Goal: Contribute content

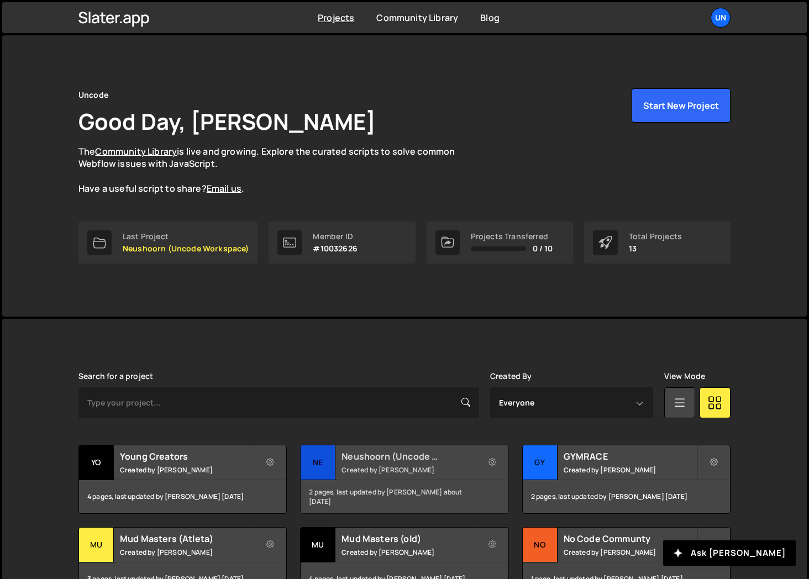
click at [391, 467] on small "Created by Rick Bossenbroek" at bounding box center [408, 470] width 133 height 9
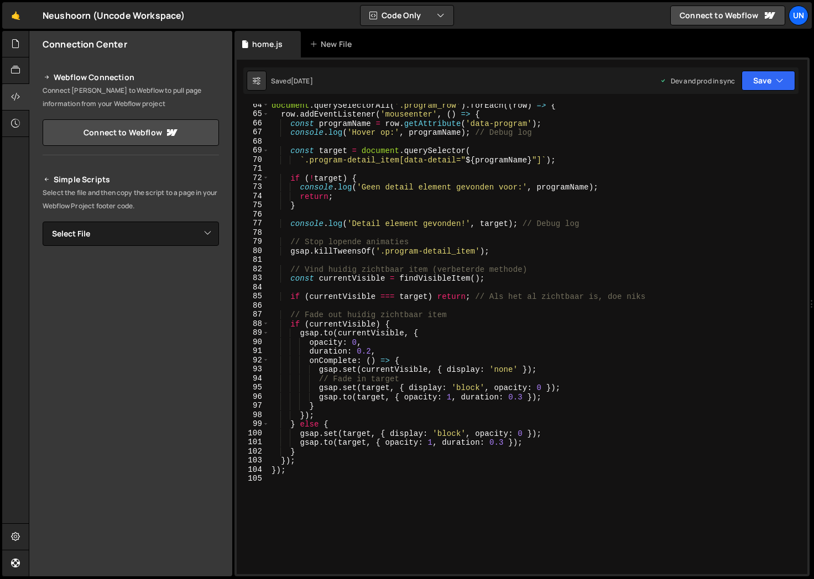
scroll to position [718, 0]
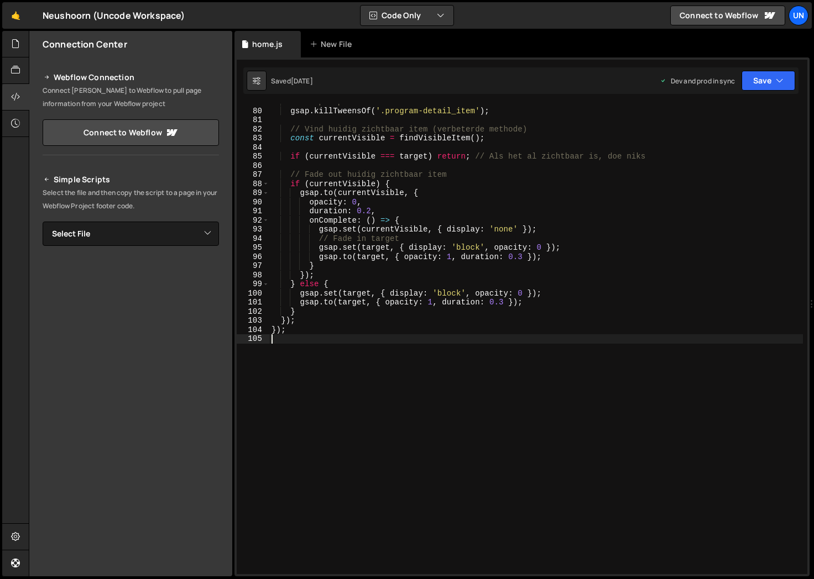
click at [325, 411] on div "// Stop lopende animaties gsap . killTweensOf ( '.program-detail_item' ) ; // V…" at bounding box center [536, 341] width 534 height 489
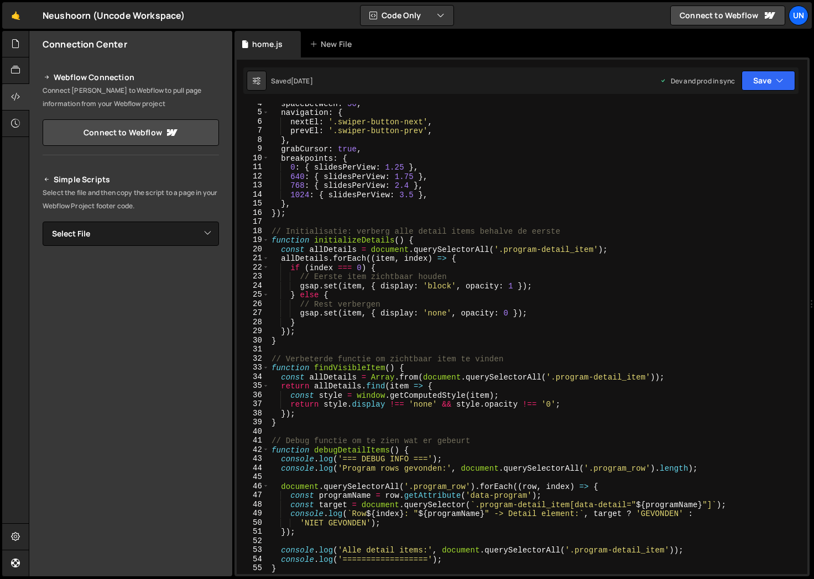
scroll to position [0, 0]
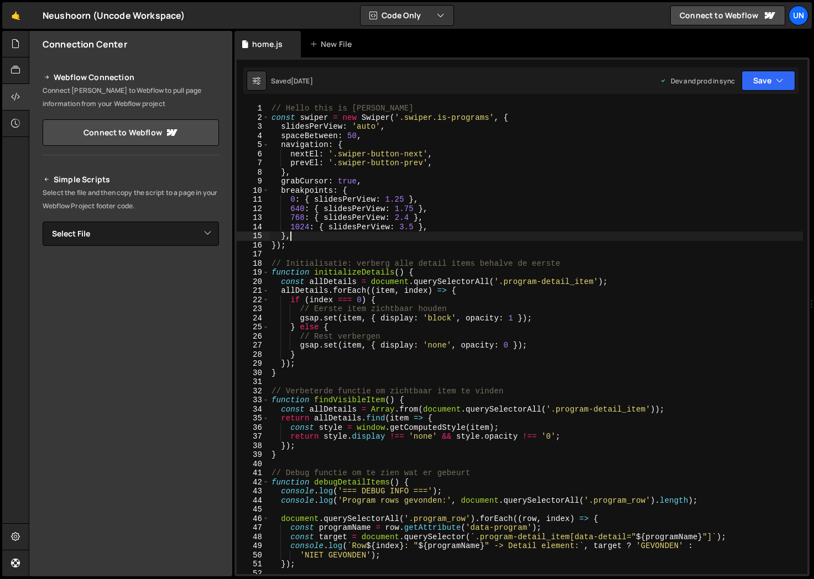
click at [336, 239] on div "// Hello this is [PERSON_NAME] const swiper = new Swiper ( '.swiper.is-programs…" at bounding box center [536, 348] width 534 height 489
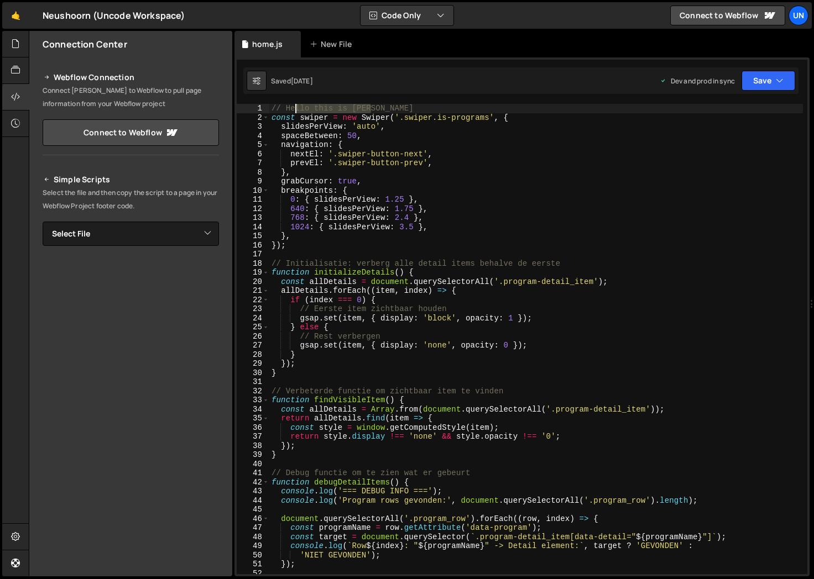
drag, startPoint x: 386, startPoint y: 113, endPoint x: 283, endPoint y: 110, distance: 104.0
click at [283, 110] on div "// Hello this is [PERSON_NAME] const swiper = new Swiper ( '.swiper.is-programs…" at bounding box center [536, 348] width 534 height 489
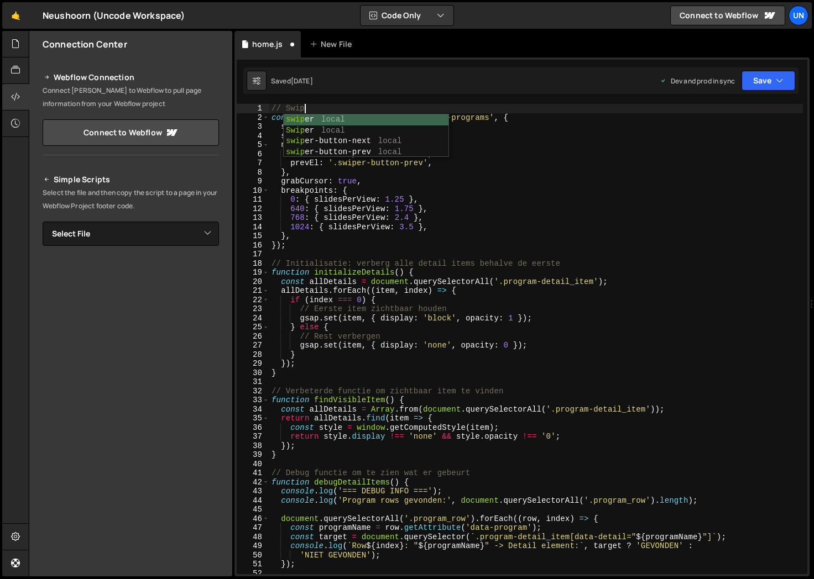
scroll to position [0, 2]
click at [478, 142] on div "// Swiper const swiper = new Swiper ( '.swiper.is-programs' , { slidesPerView :…" at bounding box center [536, 348] width 534 height 489
click at [397, 106] on div "// Swiper const swiper = new Swiper ( '.swiper.is-programs' , { slidesPerView :…" at bounding box center [536, 348] width 534 height 489
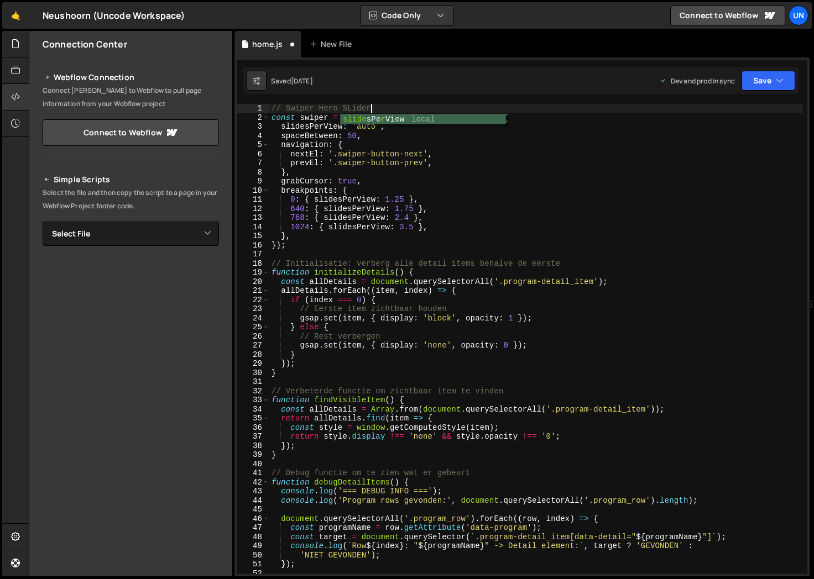
scroll to position [0, 6]
click at [347, 110] on div "// Swiper Hero SLider const swiper = new Swiper ( '.swiper.is-programs' , { sli…" at bounding box center [536, 348] width 534 height 489
type textarea "// Swiper Hero Slider"
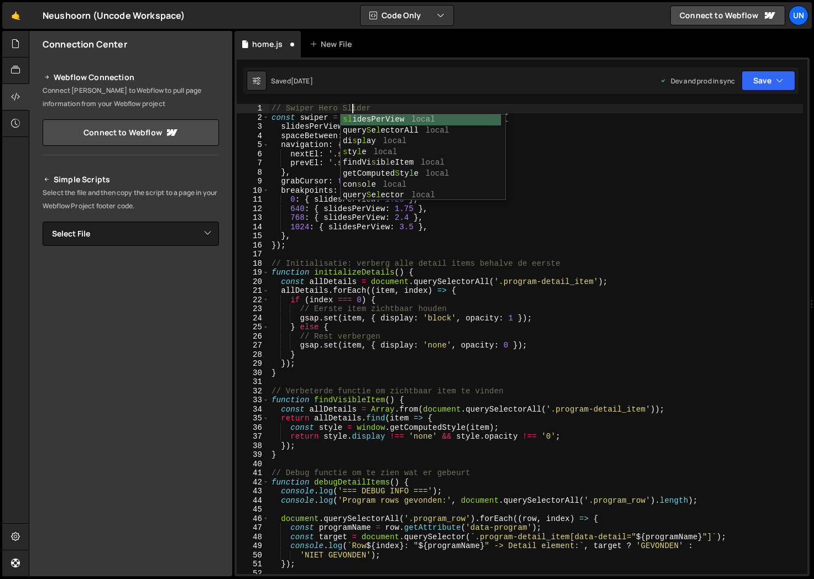
click at [380, 253] on div "// Swiper Hero Slider const swiper = new Swiper ( '.swiper.is-programs' , { sli…" at bounding box center [536, 348] width 534 height 489
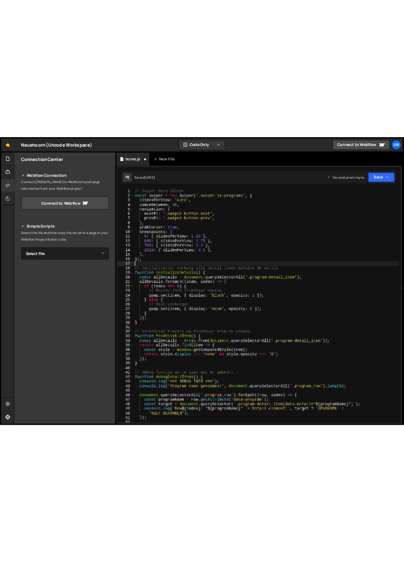
scroll to position [0, 0]
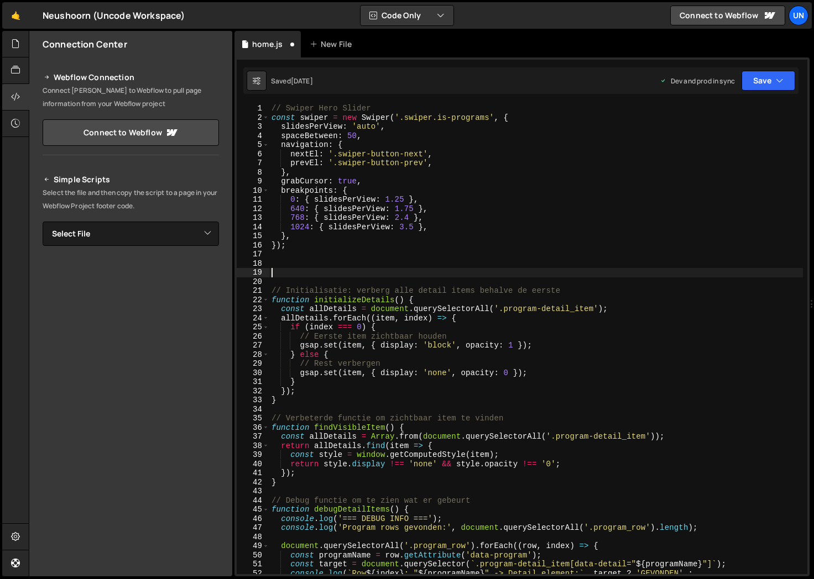
paste textarea "});"
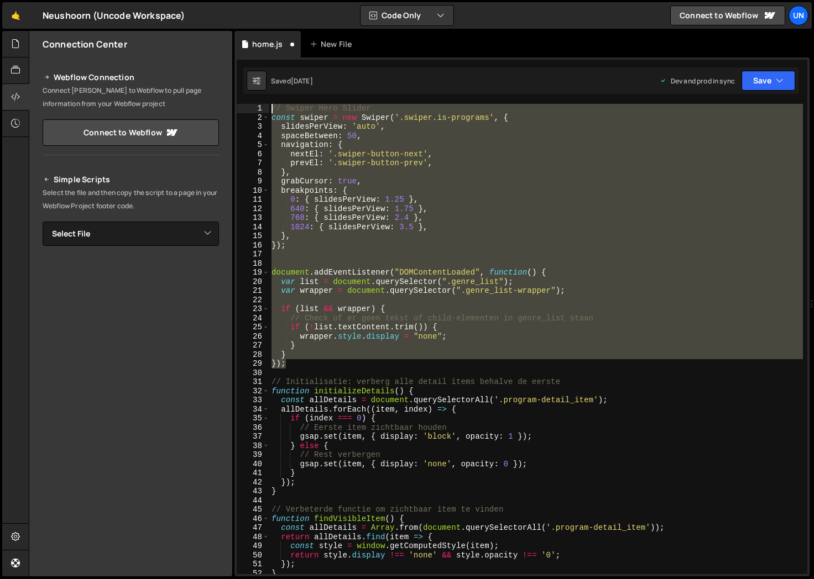
drag, startPoint x: 306, startPoint y: 367, endPoint x: 210, endPoint y: 62, distance: 319.1
click at [210, 62] on div "Files New File Javascript files 0 home.js 0 0 team.js 0 CSS files Copy share li…" at bounding box center [421, 304] width 785 height 546
click at [375, 325] on div "// Swiper Hero Slider const swiper = new Swiper ( '.swiper.is-programs' , { sli…" at bounding box center [536, 339] width 534 height 471
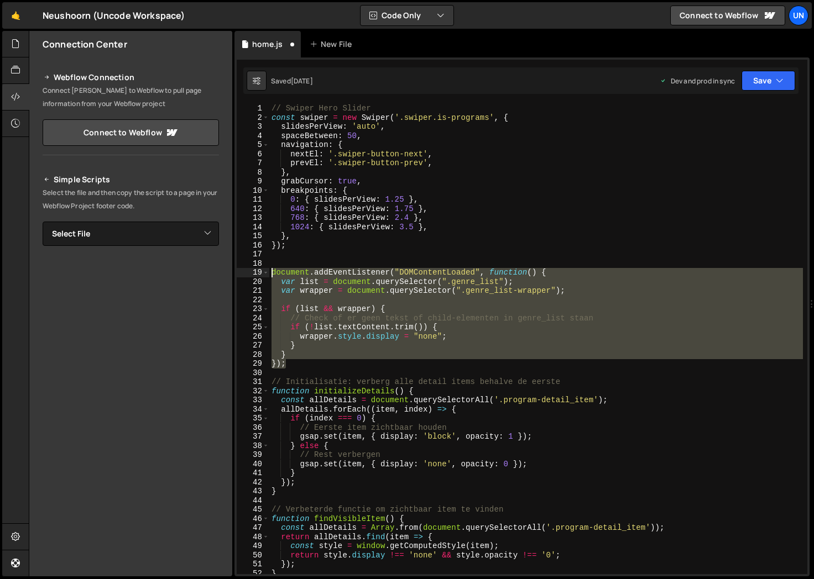
drag, startPoint x: 304, startPoint y: 364, endPoint x: 271, endPoint y: 275, distance: 95.5
click at [271, 275] on div "// Swiper Hero Slider const swiper = new Swiper ( '.swiper.is-programs' , { sli…" at bounding box center [536, 348] width 534 height 489
type textarea "document.addEventListener("DOMContentLoaded", function() { var list = document.…"
paste textarea
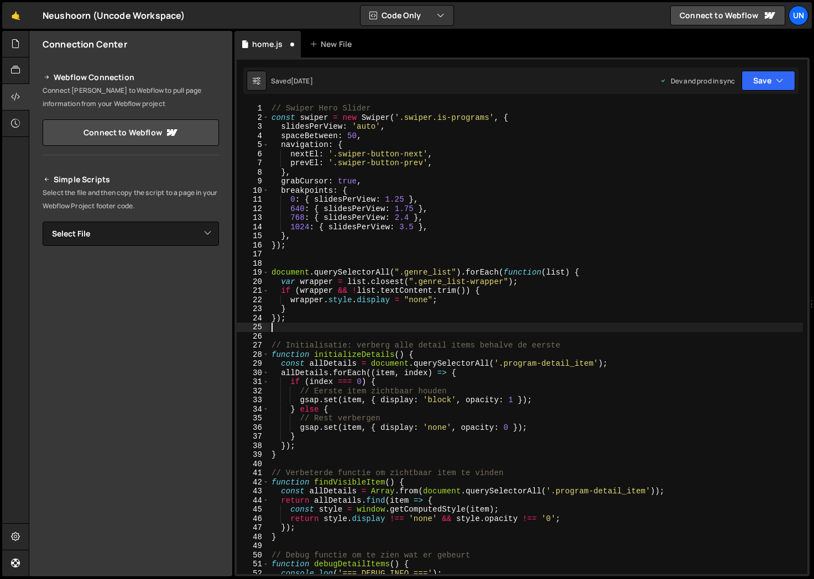
click at [320, 263] on div "// Swiper Hero Slider const swiper = new Swiper ( '.swiper.is-programs' , { sli…" at bounding box center [536, 348] width 534 height 489
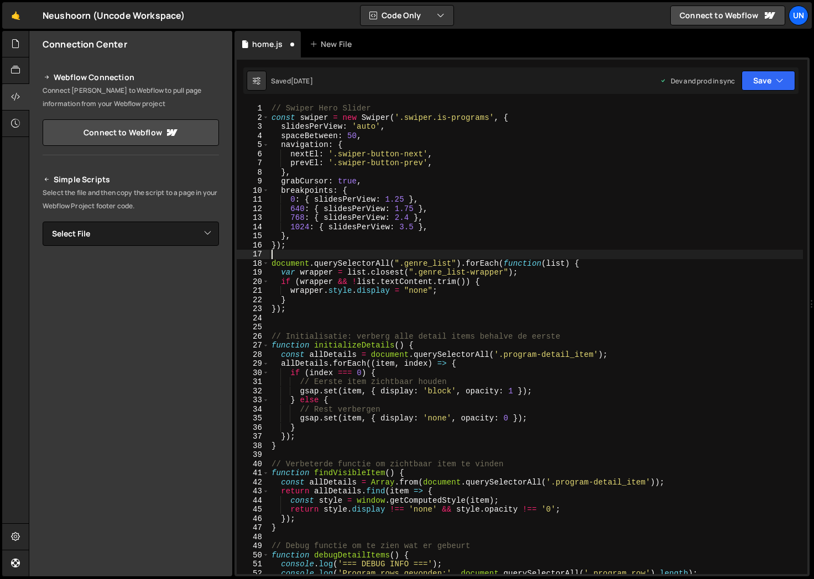
click at [770, 67] on div "Saved [DATE] Dev and prod in sync Upgrade to Edit Save Save to Staging S Saved …" at bounding box center [520, 80] width 555 height 27
click at [762, 85] on button "Save" at bounding box center [768, 81] width 54 height 20
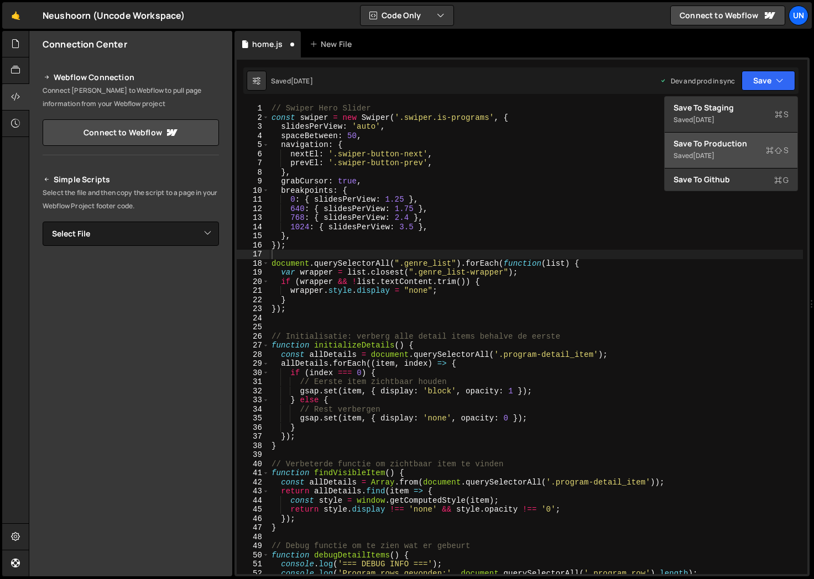
click at [708, 135] on button "Save to Production S Saved [DATE]" at bounding box center [731, 151] width 133 height 36
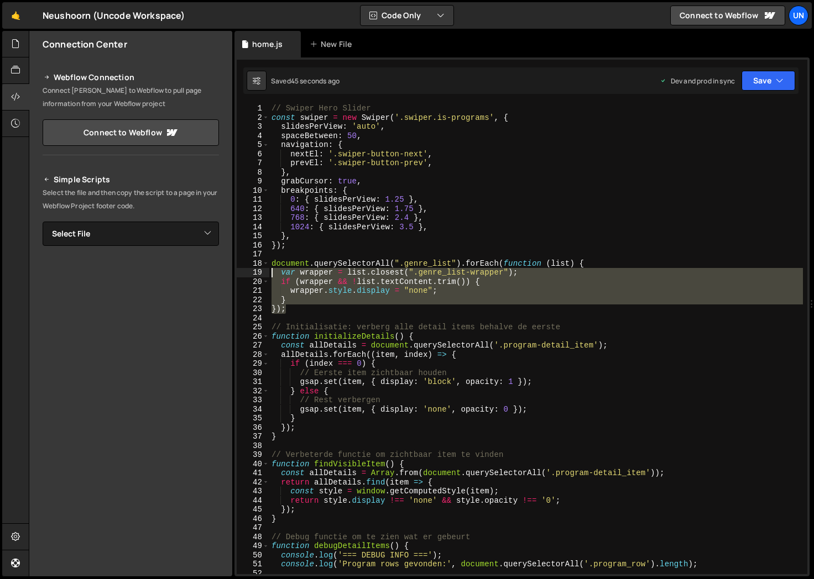
drag, startPoint x: 310, startPoint y: 311, endPoint x: 260, endPoint y: 266, distance: 67.3
click at [260, 266] on div "}); 1 2 3 4 5 6 7 8 9 10 11 12 13 14 15 16 17 18 19 20 21 22 23 24 25 26 27 28 …" at bounding box center [522, 339] width 571 height 471
type textarea "document.querySelectorAll(".genre_list").forEach(function (list) { var wrapper …"
paste textarea
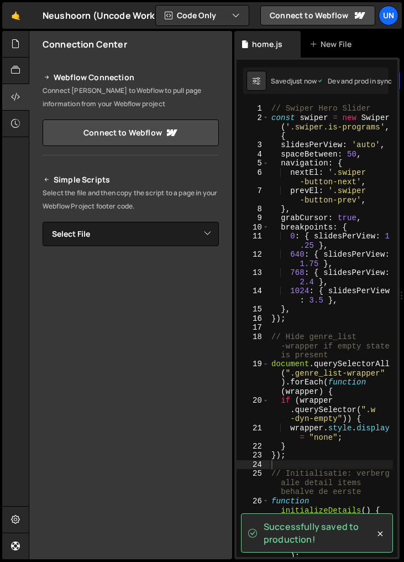
click at [12, 87] on div at bounding box center [15, 97] width 27 height 27
